Goal: Find specific page/section

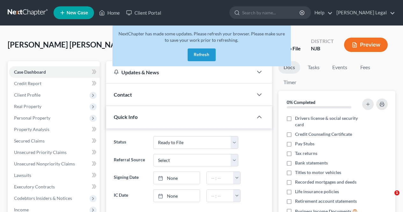
select select "5"
click at [199, 51] on button "Refresh" at bounding box center [202, 54] width 28 height 13
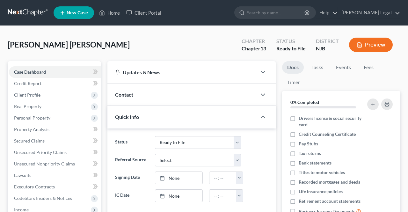
select select "5"
click at [116, 15] on link "Home" at bounding box center [109, 12] width 27 height 11
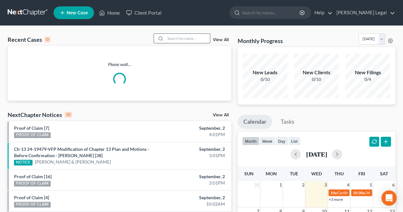
click at [181, 41] on input "search" at bounding box center [187, 38] width 45 height 9
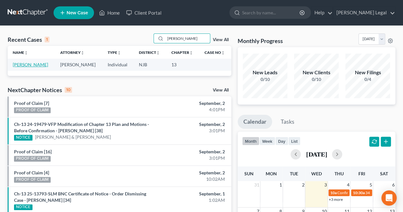
type input "[PERSON_NAME]"
click at [33, 66] on link "[PERSON_NAME]" at bounding box center [30, 64] width 35 height 5
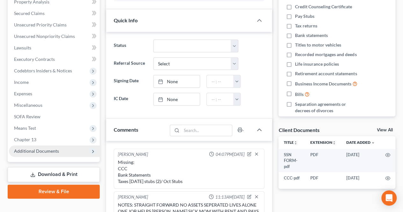
scroll to position [133, 0]
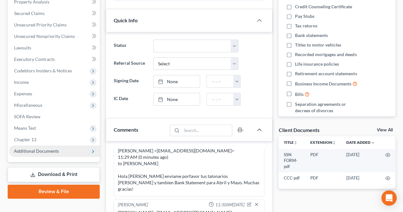
click at [55, 147] on span "Additional Documents" at bounding box center [54, 150] width 91 height 11
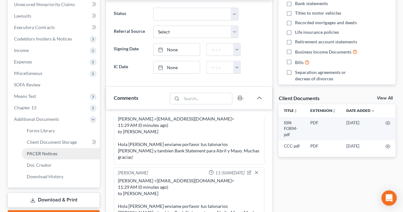
click at [51, 153] on span "PACER Notices" at bounding box center [42, 153] width 31 height 5
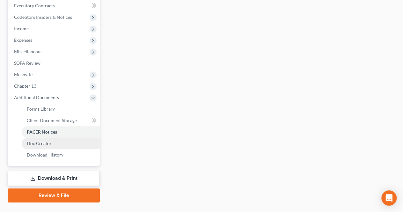
scroll to position [191, 0]
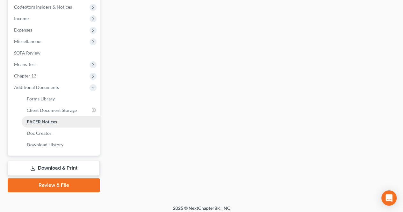
click at [61, 121] on link "PACER Notices" at bounding box center [61, 121] width 78 height 11
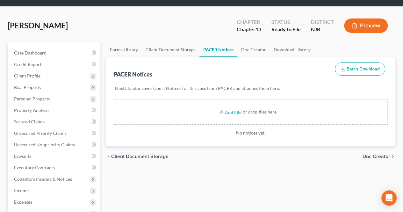
scroll to position [0, 0]
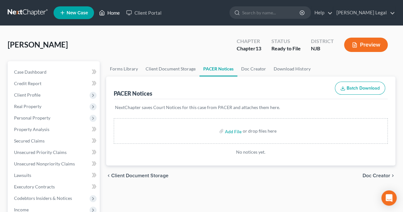
click at [112, 15] on link "Home" at bounding box center [109, 12] width 27 height 11
